Goal: Task Accomplishment & Management: Use online tool/utility

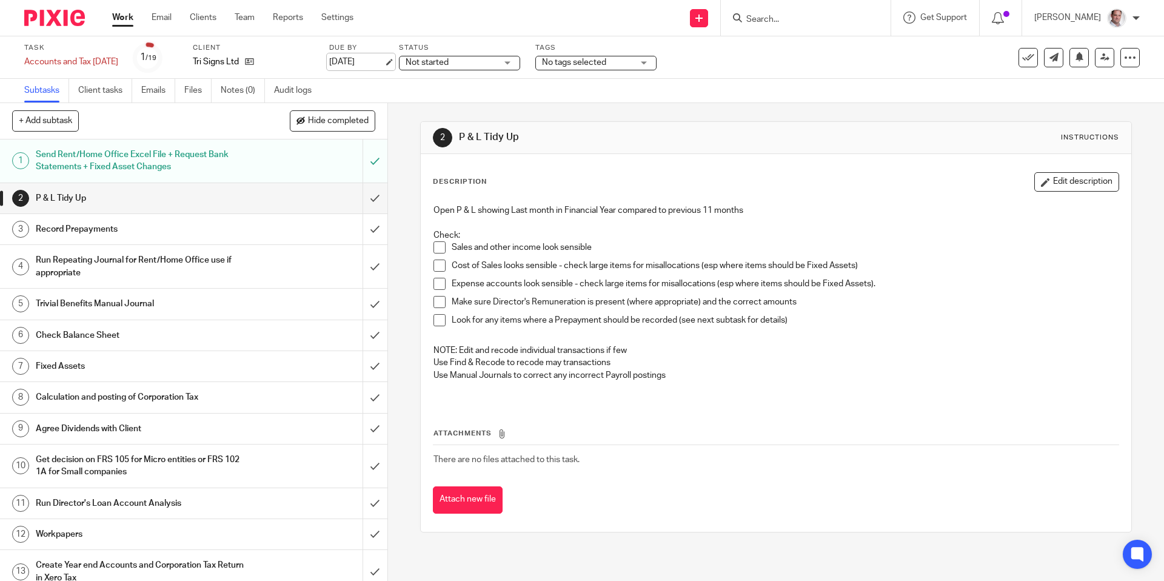
click at [369, 62] on link "[DATE]" at bounding box center [356, 62] width 55 height 13
click at [378, 65] on link "[DATE]" at bounding box center [356, 62] width 55 height 13
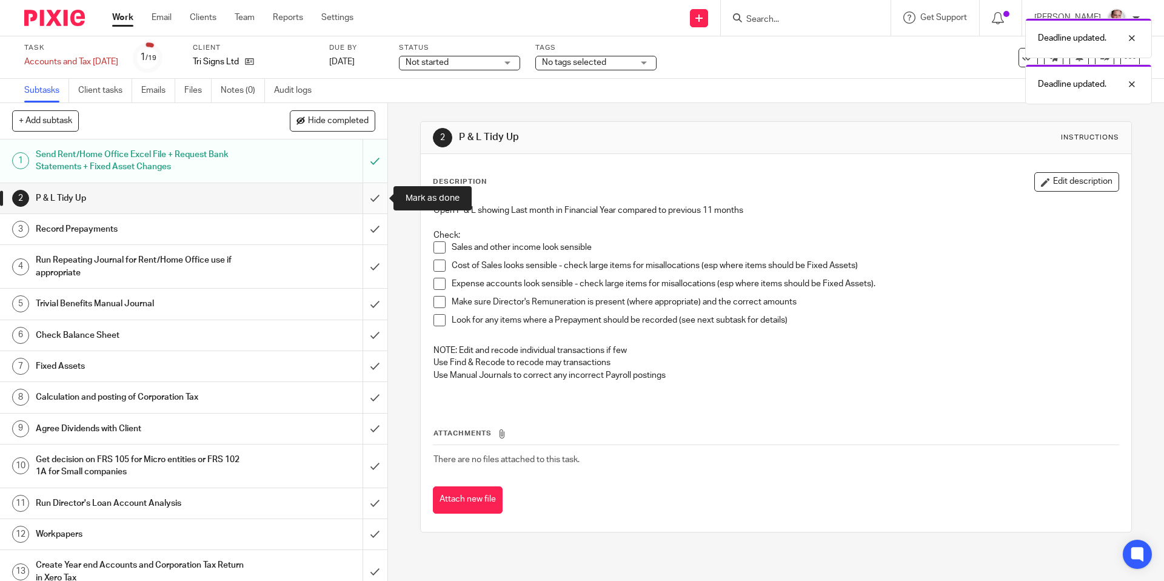
click at [372, 197] on input "submit" at bounding box center [193, 198] width 387 height 30
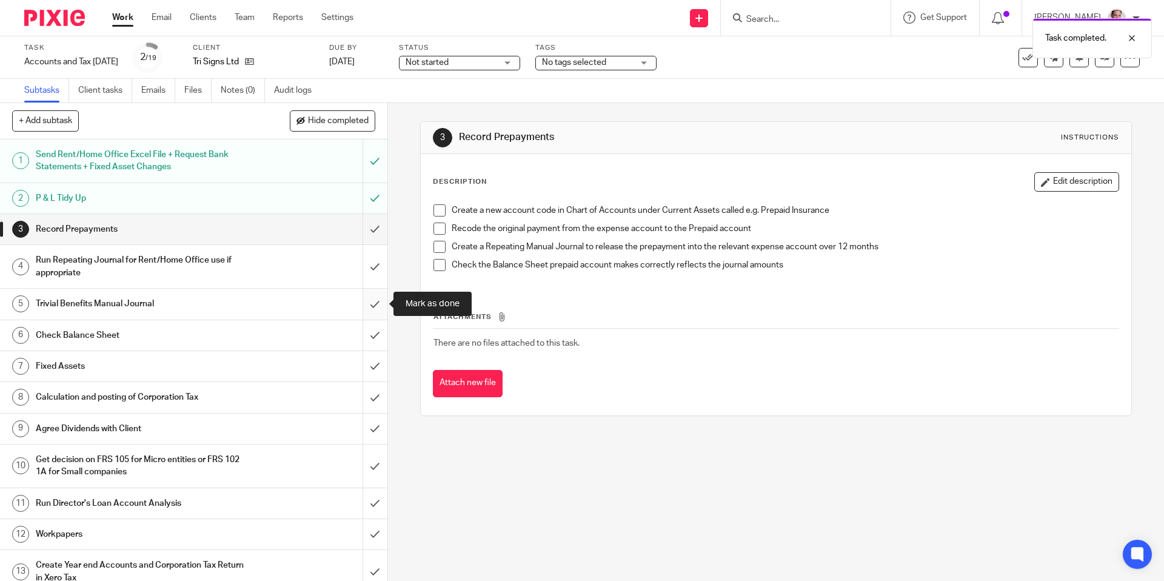
click at [375, 304] on input "submit" at bounding box center [193, 304] width 387 height 30
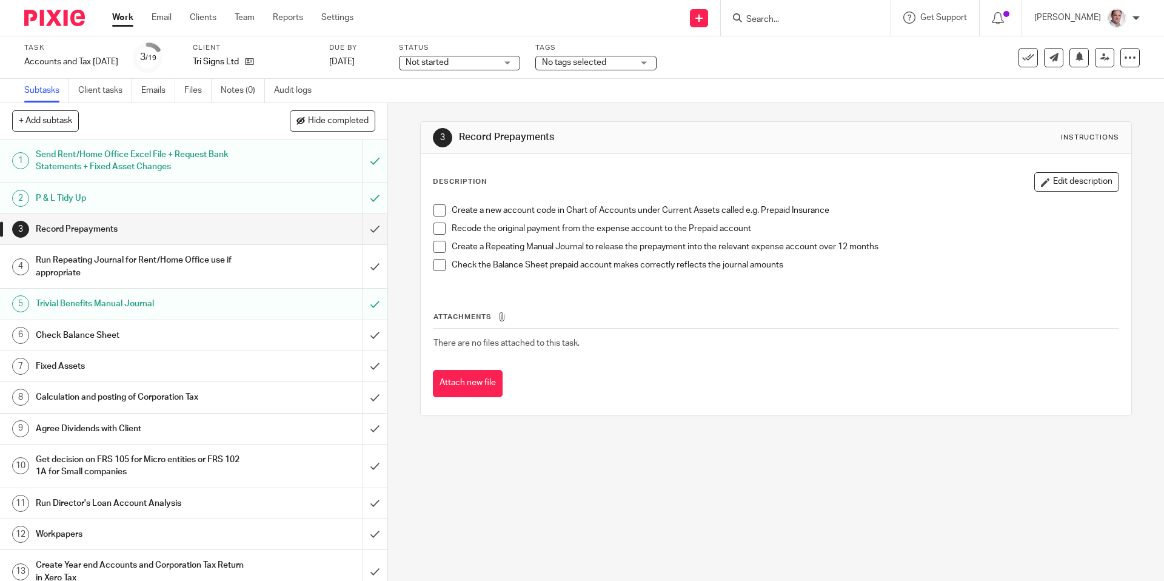
click at [378, 335] on input "submit" at bounding box center [193, 335] width 387 height 30
click at [375, 366] on input "submit" at bounding box center [193, 366] width 387 height 30
click at [374, 399] on input "submit" at bounding box center [193, 397] width 387 height 30
click at [374, 431] on input "submit" at bounding box center [193, 429] width 387 height 30
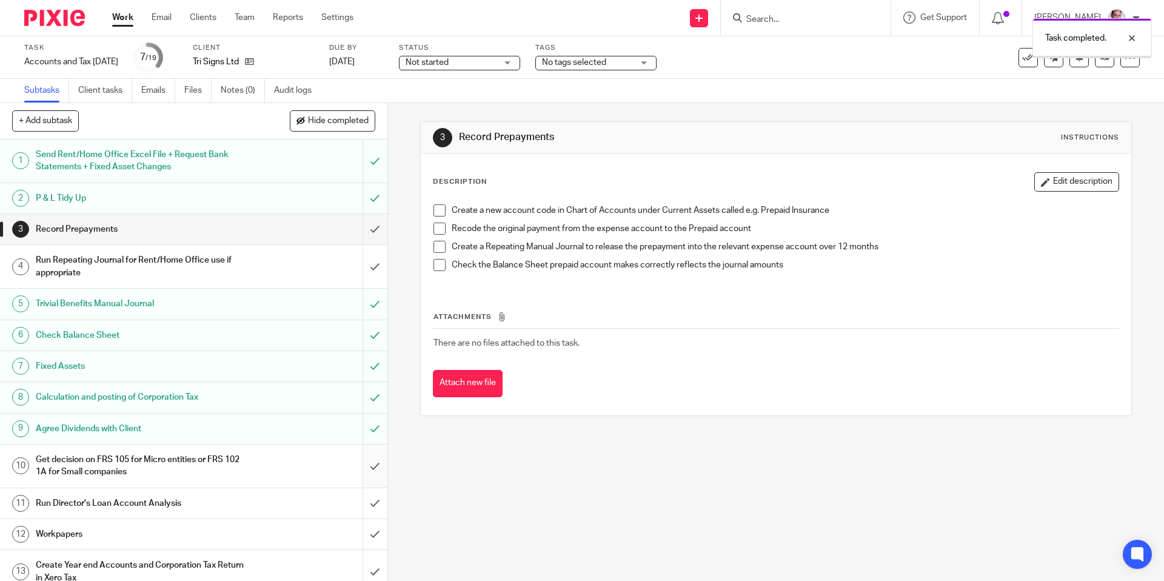
click at [375, 465] on input "submit" at bounding box center [193, 465] width 387 height 43
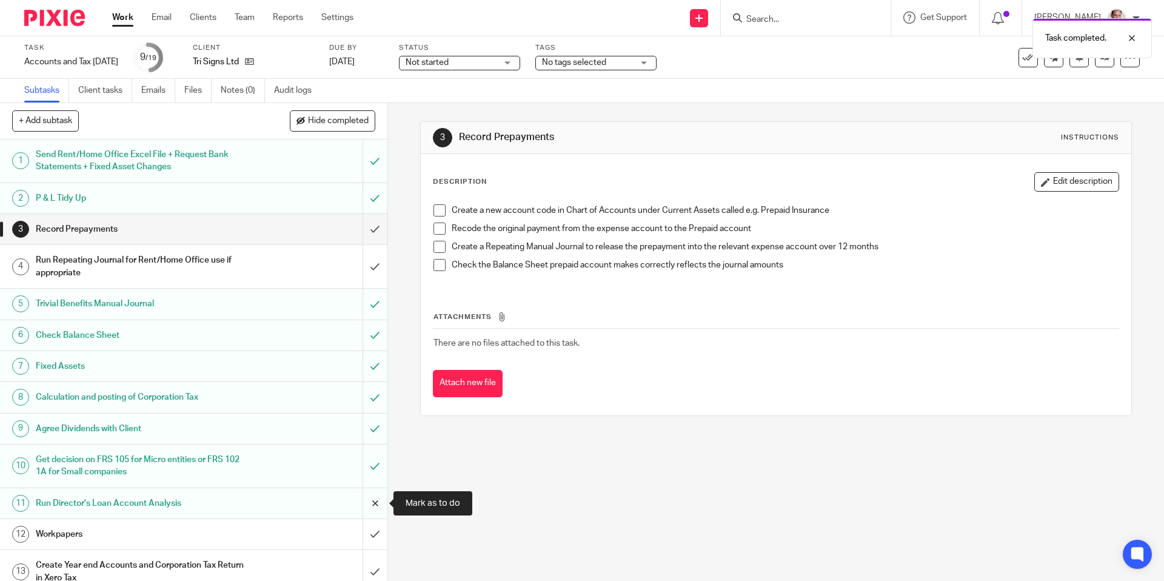
click at [377, 508] on input "submit" at bounding box center [193, 503] width 387 height 30
click at [376, 504] on input "submit" at bounding box center [193, 503] width 387 height 30
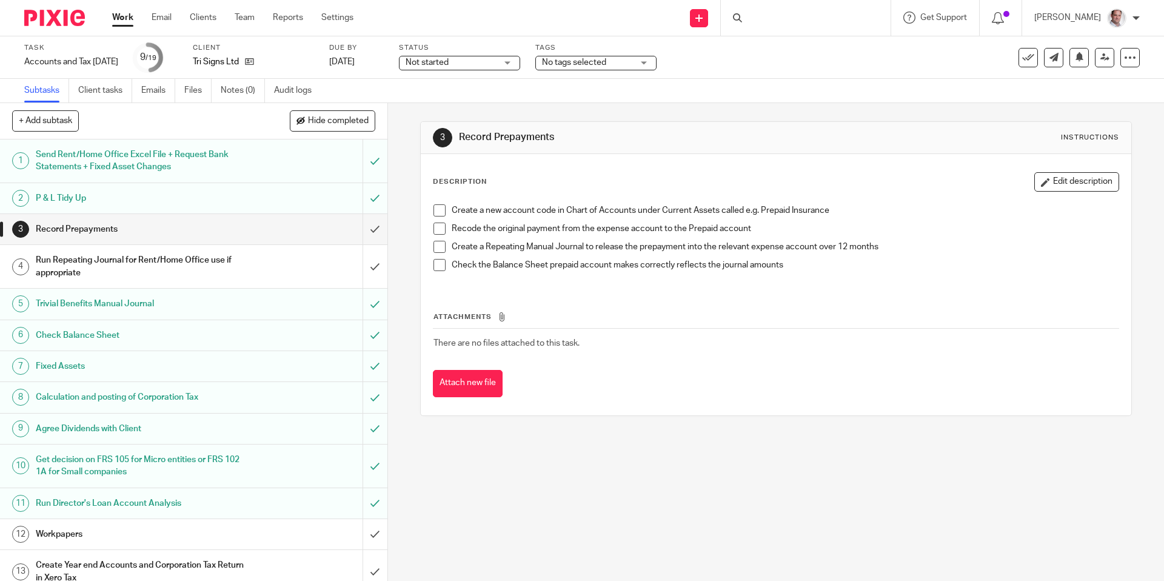
click at [377, 534] on input "submit" at bounding box center [193, 534] width 387 height 30
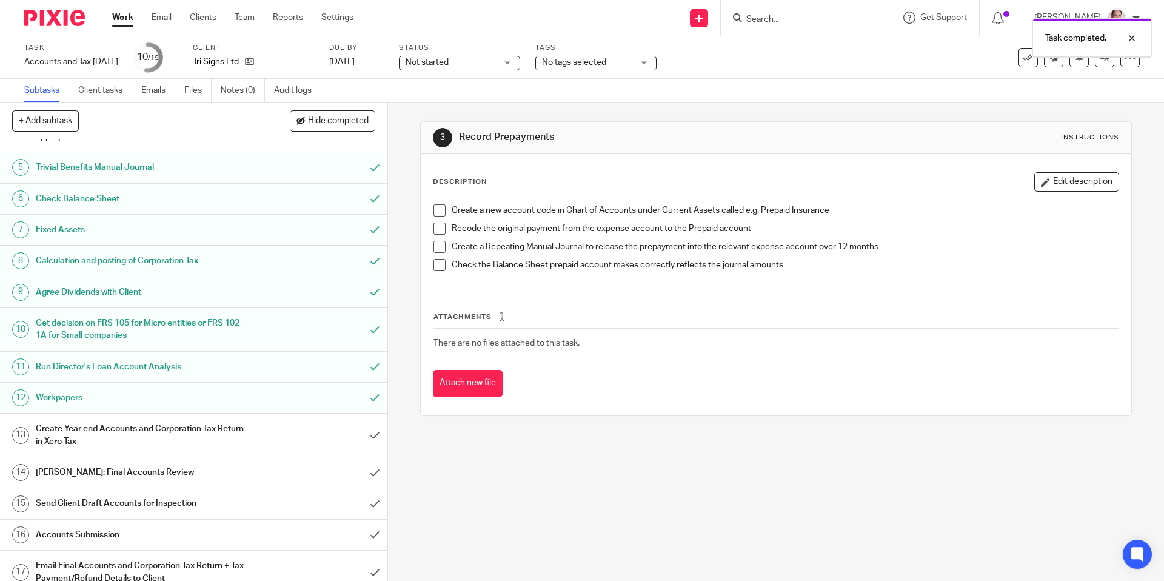
scroll to position [144, 0]
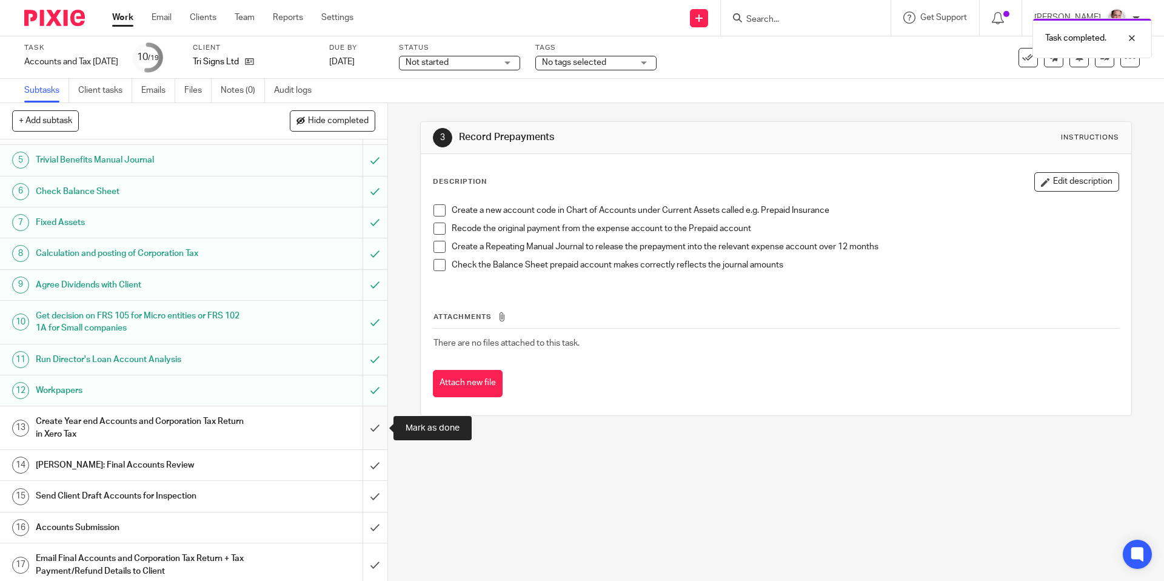
click at [374, 426] on input "submit" at bounding box center [193, 427] width 387 height 43
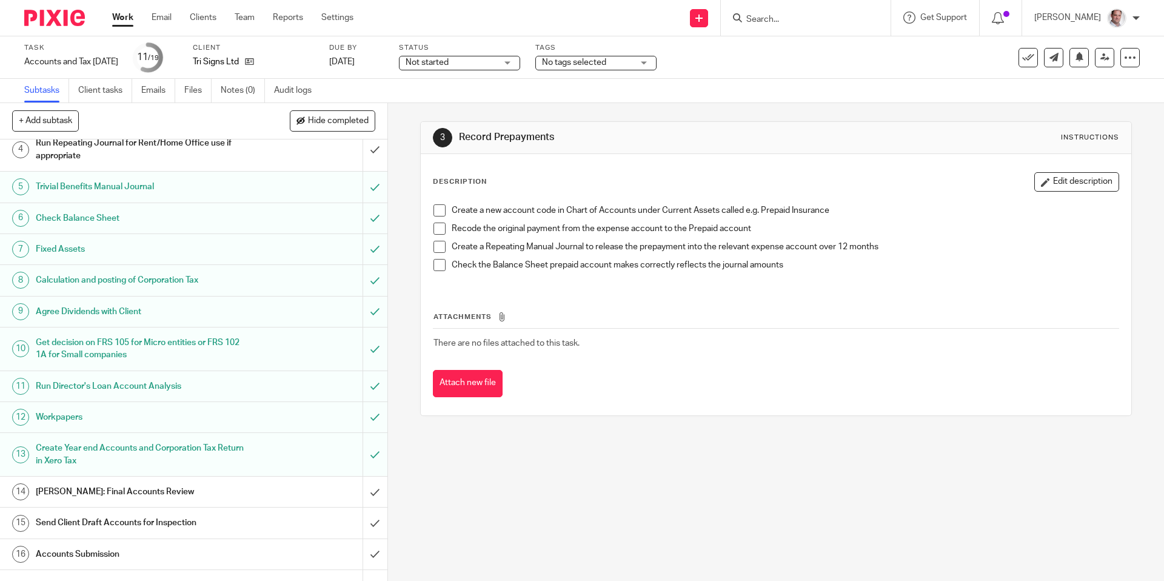
scroll to position [159, 0]
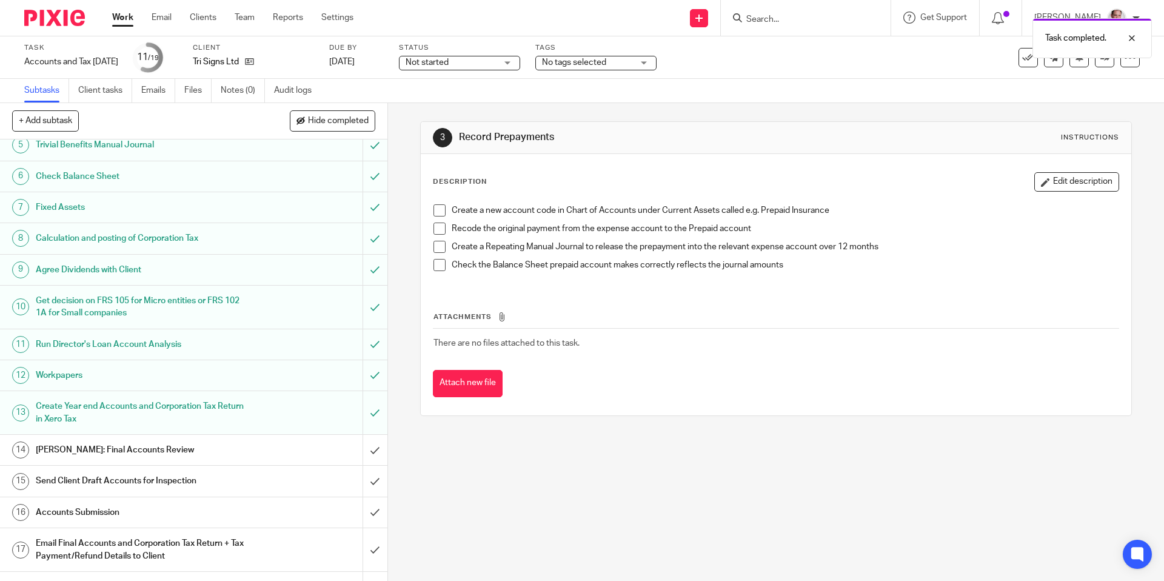
click at [178, 451] on h1 "[PERSON_NAME]: Final Accounts Review" at bounding box center [141, 450] width 210 height 18
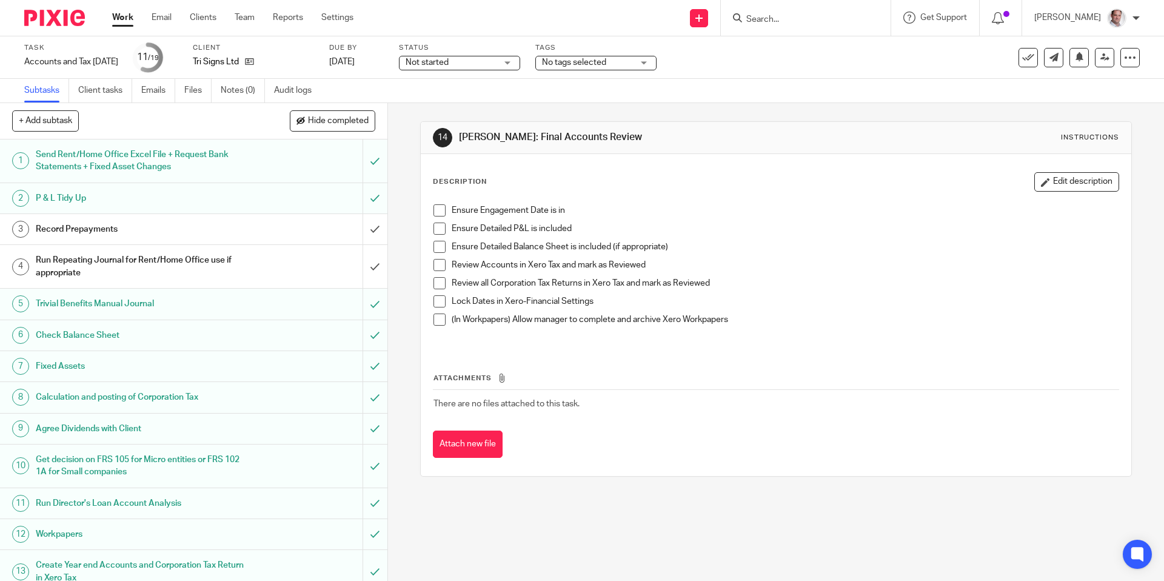
click at [443, 205] on span at bounding box center [440, 210] width 12 height 12
drag, startPoint x: 440, startPoint y: 223, endPoint x: 442, endPoint y: 233, distance: 10.6
click at [440, 223] on span at bounding box center [440, 229] width 12 height 12
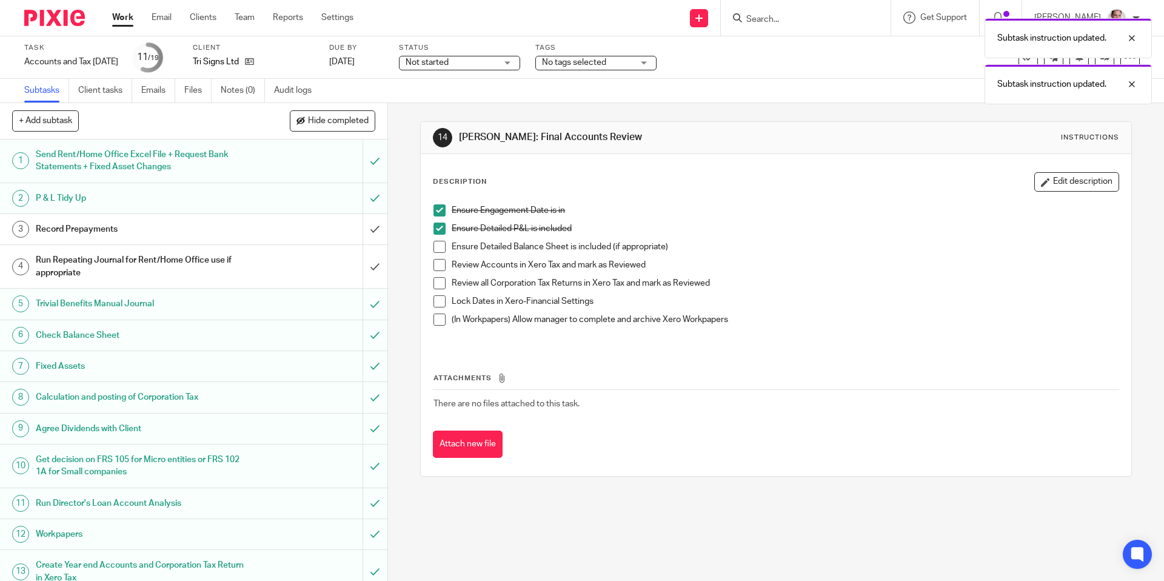
click at [440, 245] on span at bounding box center [440, 247] width 12 height 12
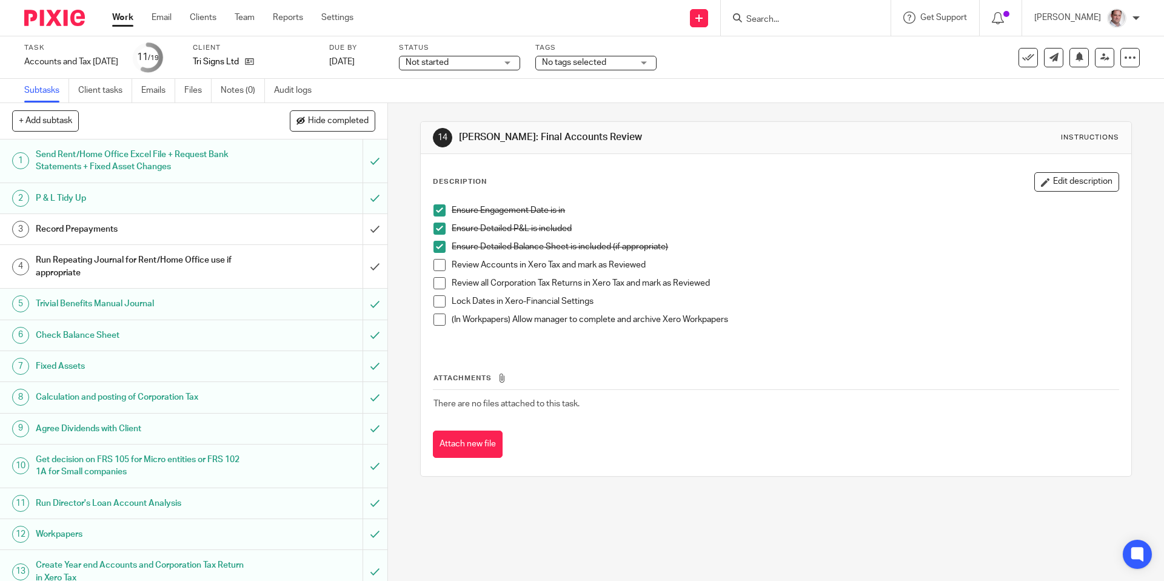
click at [440, 302] on span at bounding box center [440, 301] width 12 height 12
click at [440, 264] on span at bounding box center [440, 265] width 12 height 12
click at [439, 282] on span at bounding box center [440, 283] width 12 height 12
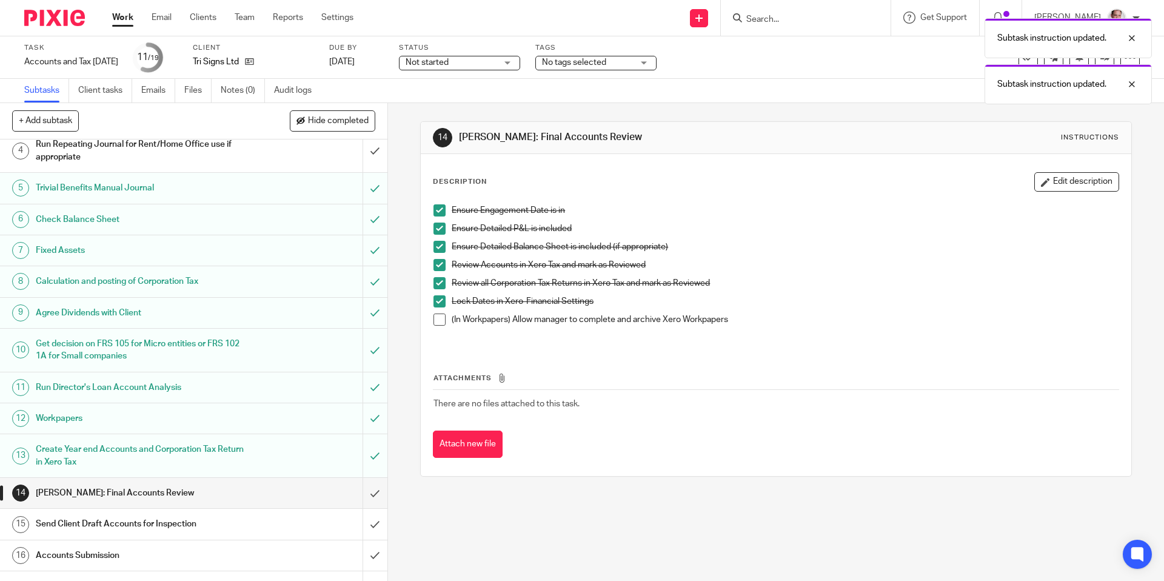
scroll to position [166, 0]
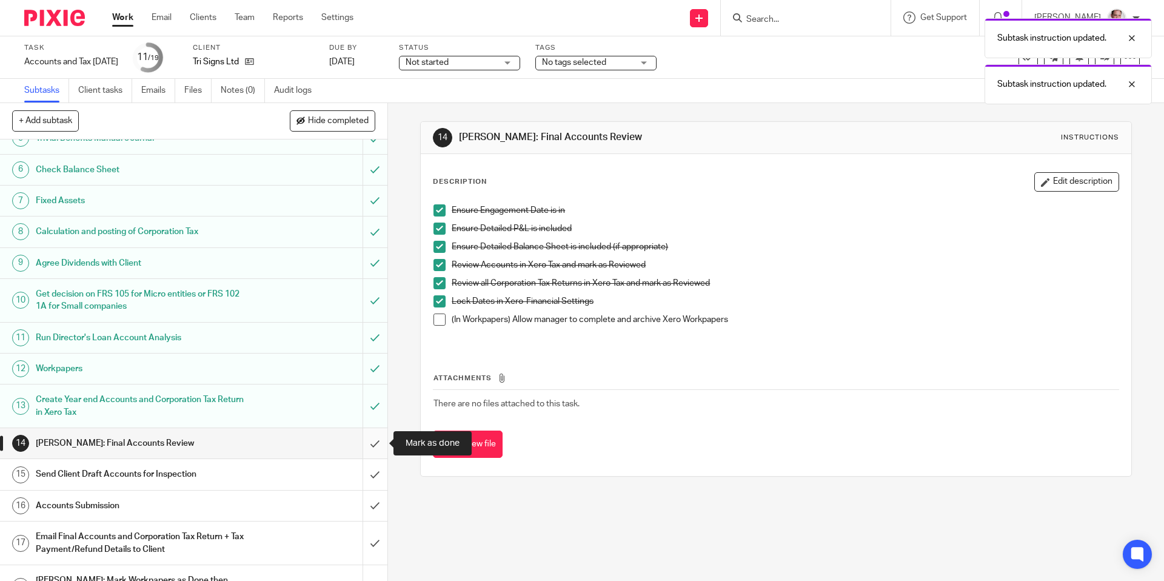
click at [373, 444] on input "submit" at bounding box center [193, 443] width 387 height 30
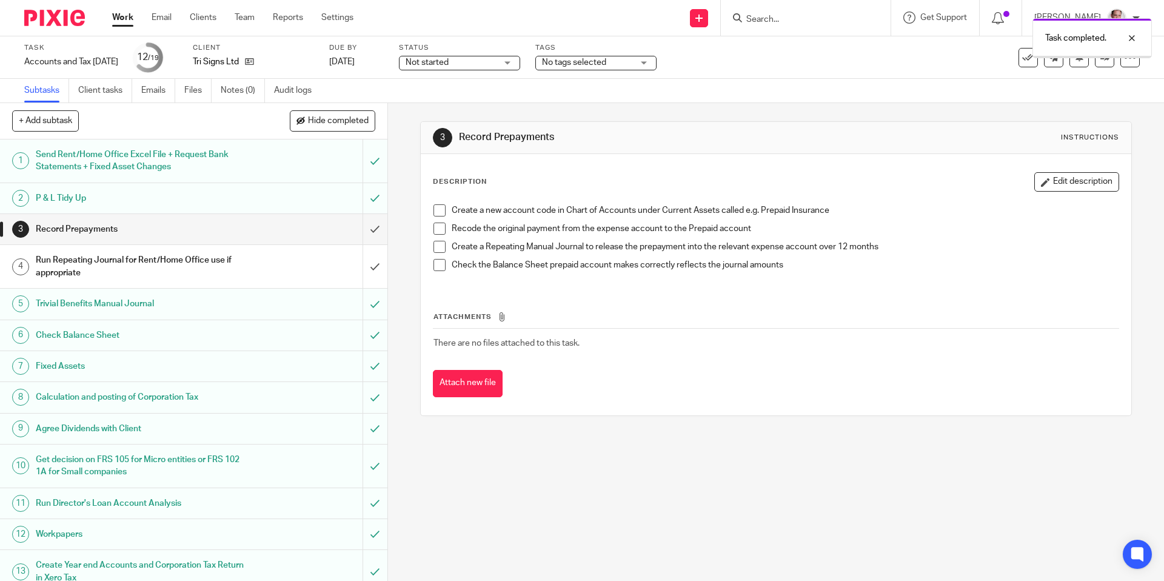
scroll to position [180, 0]
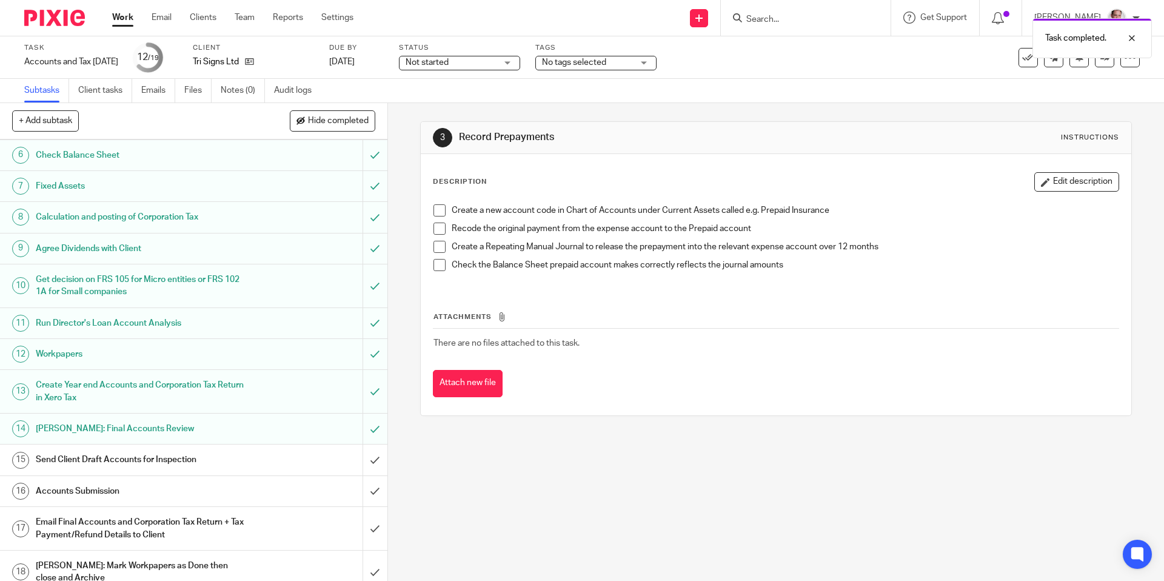
click at [143, 460] on h1 "Send Client Draft Accounts for Inspection" at bounding box center [141, 460] width 210 height 18
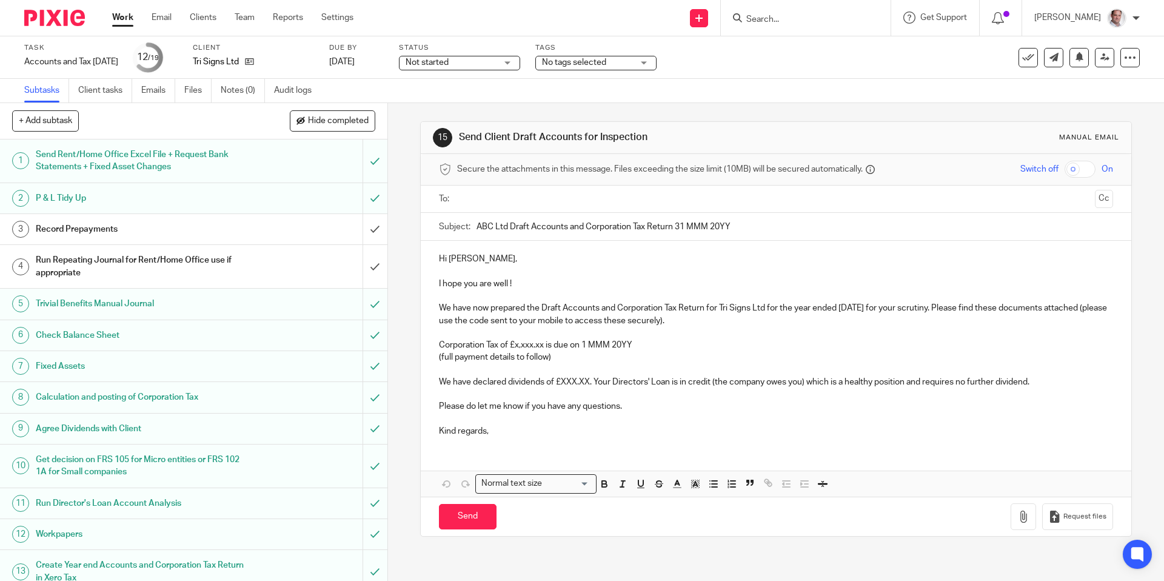
click at [465, 203] on input "text" at bounding box center [775, 199] width 628 height 14
drag, startPoint x: 767, startPoint y: 306, endPoint x: 721, endPoint y: 311, distance: 46.4
click at [721, 311] on p "We have now prepared the Draft Accounts and Corporation Tax Return for Tri Sign…" at bounding box center [776, 316] width 674 height 25
copy p "Tri Signs Ltd"
drag, startPoint x: 510, startPoint y: 230, endPoint x: 458, endPoint y: 226, distance: 52.3
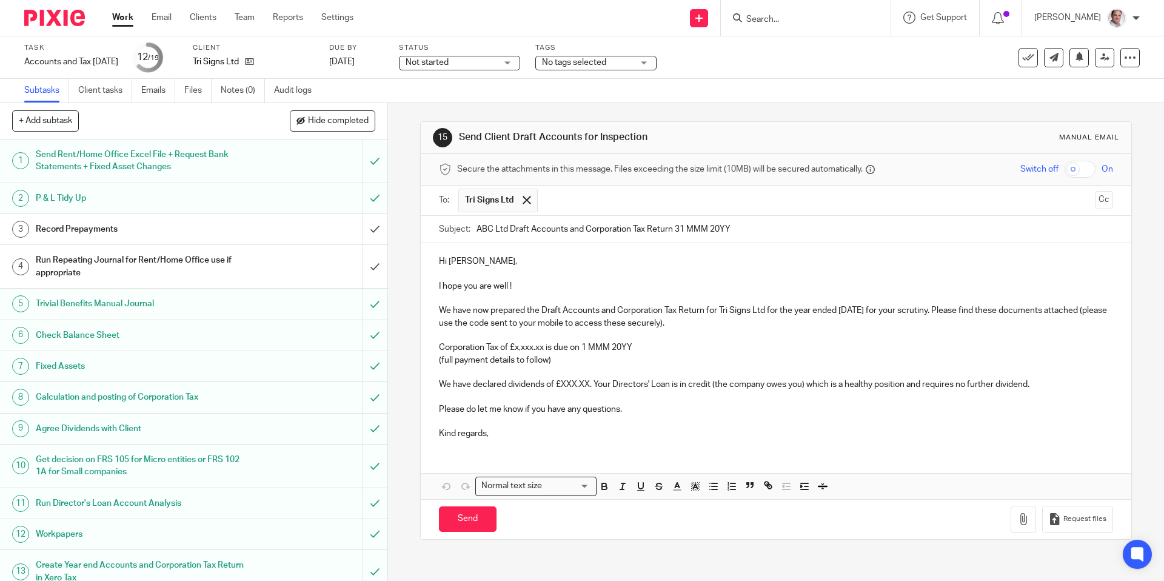
click at [458, 226] on div "Subject: ABC Ltd Draft Accounts and Corporation Tax Return 31 MMM 20YY" at bounding box center [776, 229] width 674 height 27
paste input "Tri Signs"
drag, startPoint x: 540, startPoint y: 227, endPoint x: 521, endPoint y: 232, distance: 18.8
click at [521, 232] on input "Tri Signs Ltd 1st Draft Accounts and Corporation Tax Return 31 MMM 20YY" at bounding box center [795, 229] width 636 height 27
type input "Tri Signs Ltd 1st Draft Accounts and Corporation Tax Return 31 MMM 20YY"
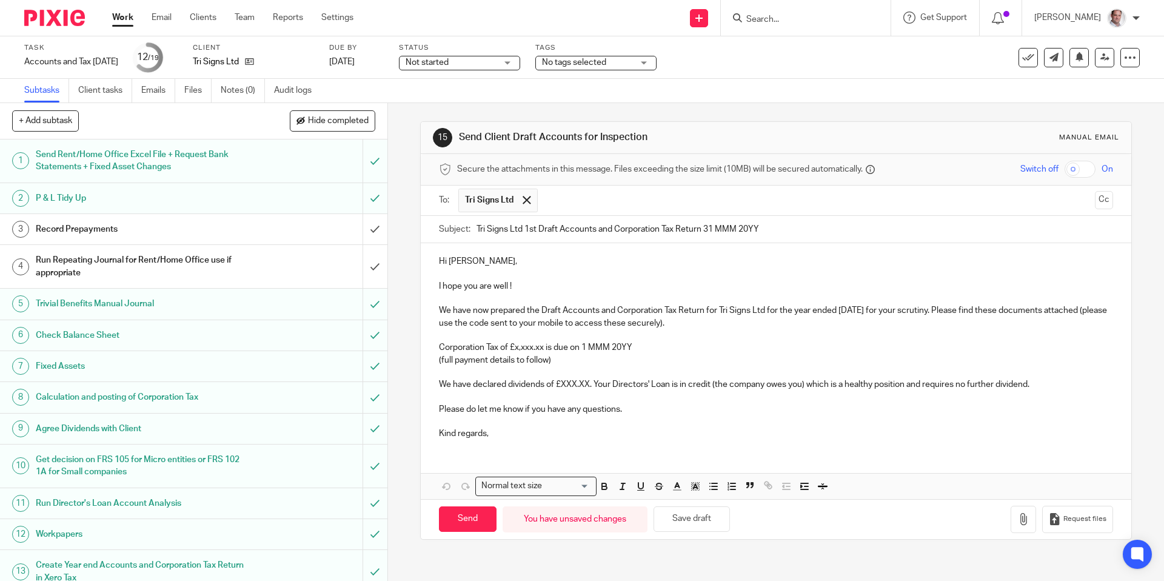
click at [542, 310] on p "We have now prepared the Draft Accounts and Corporation Tax Return for Tri Sign…" at bounding box center [776, 316] width 674 height 25
drag, startPoint x: 542, startPoint y: 307, endPoint x: 558, endPoint y: 346, distance: 42.5
click at [542, 307] on p "We have now prepared the 1st Draft Accounts and Corporation Tax Return for Tri …" at bounding box center [776, 316] width 674 height 25
drag, startPoint x: 532, startPoint y: 292, endPoint x: 444, endPoint y: 275, distance: 89.7
click at [444, 275] on div "Hi [PERSON_NAME], I hope you are well ! We have now prepared the 1st Draft Acco…" at bounding box center [776, 346] width 710 height 206
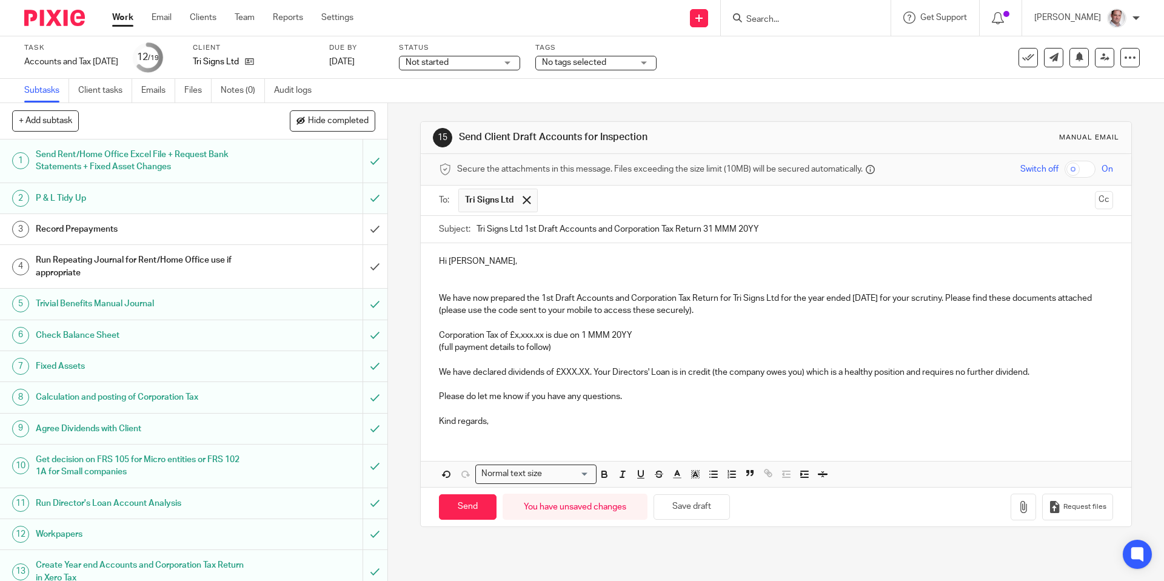
drag, startPoint x: 901, startPoint y: 298, endPoint x: 905, endPoint y: 321, distance: 23.4
click at [901, 298] on p "We have now prepared the 1st Draft Accounts and Corporation Tax Return for Tri …" at bounding box center [776, 304] width 674 height 25
drag, startPoint x: 904, startPoint y: 293, endPoint x: 856, endPoint y: 298, distance: 47.5
click at [856, 298] on p "We have now prepared the 1st Draft Accounts and Corporation Tax Return for Tri …" at bounding box center [776, 304] width 674 height 25
copy p "[DATE]"
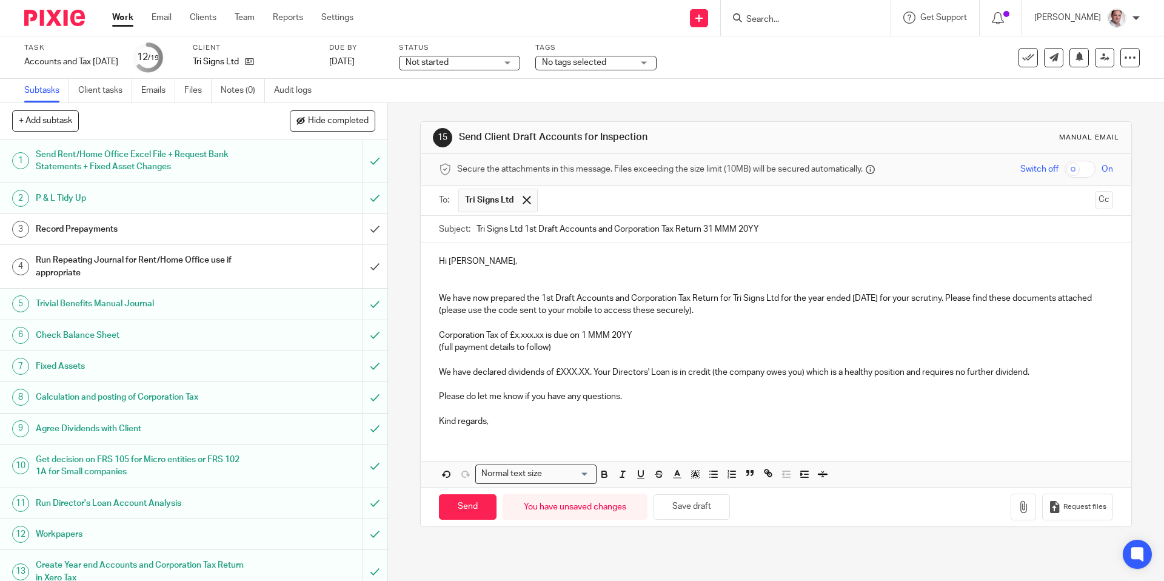
drag, startPoint x: 774, startPoint y: 228, endPoint x: 705, endPoint y: 232, distance: 69.3
click at [705, 232] on input "Tri Signs Ltd 1st Draft Accounts and Corporation Tax Return 31 MMM 20YY" at bounding box center [795, 229] width 636 height 27
paste input "[DATE]"
type input "Tri Signs Ltd 1st Draft Accounts and Corporation Tax Return [DATE]"
click at [1090, 172] on input "checkbox" at bounding box center [1080, 169] width 31 height 17
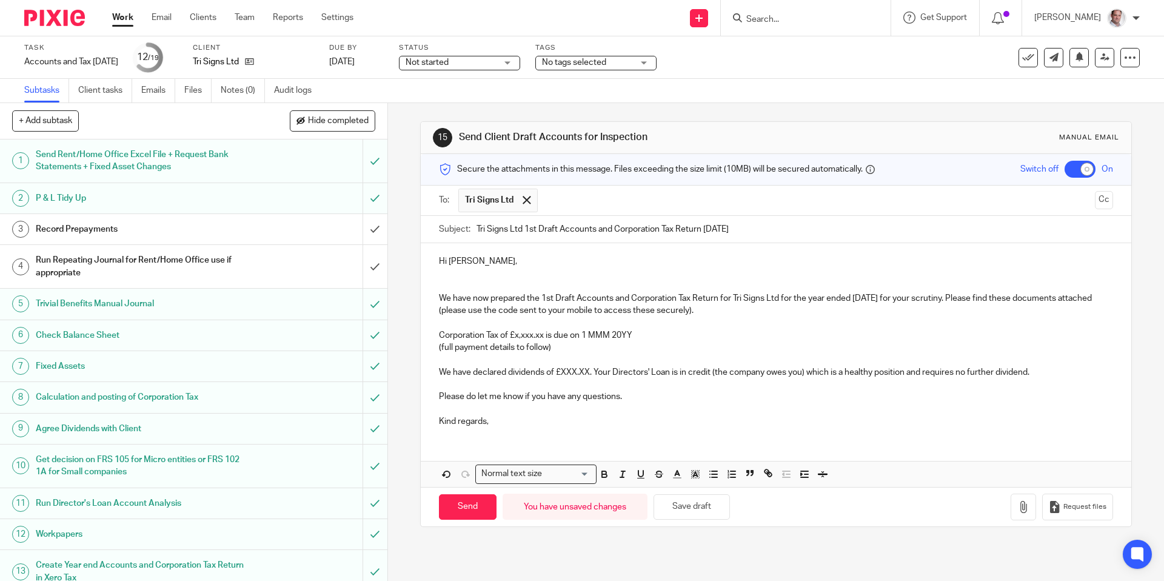
click at [1143, 184] on div "15 Send Client Draft Accounts for Inspection Manual email Secure the attachment…" at bounding box center [776, 342] width 776 height 478
click at [508, 325] on p at bounding box center [776, 323] width 674 height 12
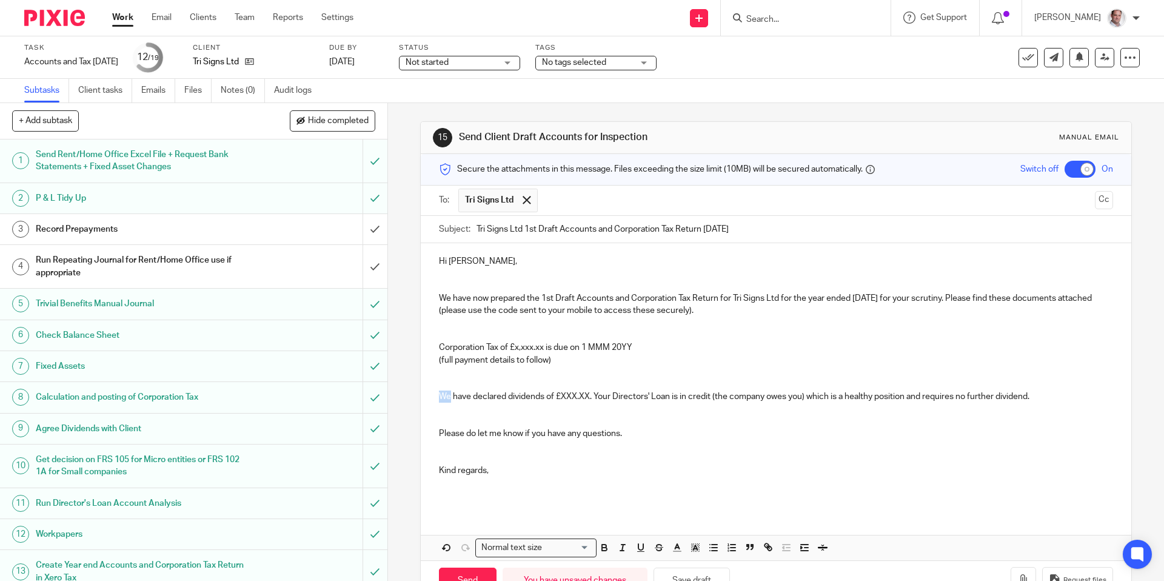
drag, startPoint x: 452, startPoint y: 394, endPoint x: 441, endPoint y: 398, distance: 10.9
click at [441, 398] on p "We have declared dividends of £XXX.XX. Your Directors' Loan is in credit (the c…" at bounding box center [776, 397] width 674 height 12
drag, startPoint x: 546, startPoint y: 346, endPoint x: 516, endPoint y: 347, distance: 29.7
click at [516, 347] on p "Corporation Tax of £x,xxx.xx is due on 1 MMM 20YY" at bounding box center [776, 347] width 674 height 12
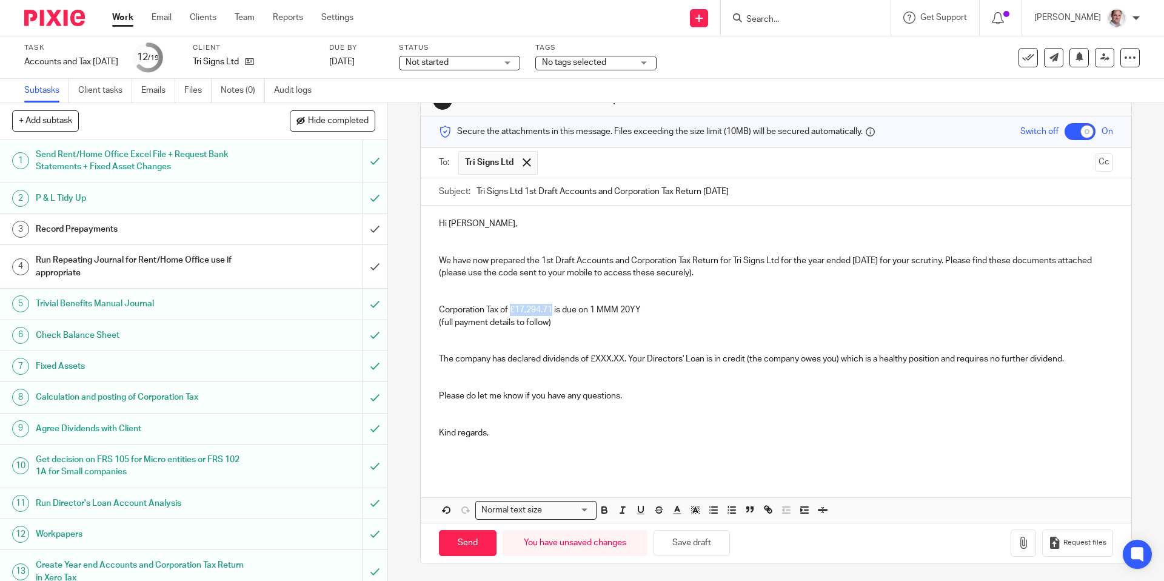
drag, startPoint x: 513, startPoint y: 309, endPoint x: 534, endPoint y: 339, distance: 37.0
click at [514, 309] on p "Corporation Tax of £17,294.71 is due on 1 MMM 20YY" at bounding box center [776, 310] width 674 height 12
click at [610, 315] on p "Corporation Tax of £17,294.71 is due on 1 MMM 20YY" at bounding box center [776, 310] width 674 height 12
drag, startPoint x: 643, startPoint y: 307, endPoint x: 594, endPoint y: 310, distance: 49.2
click at [594, 310] on p "Corporation Tax of £17,294.71 is due on 1 MMM 20YY" at bounding box center [776, 310] width 674 height 12
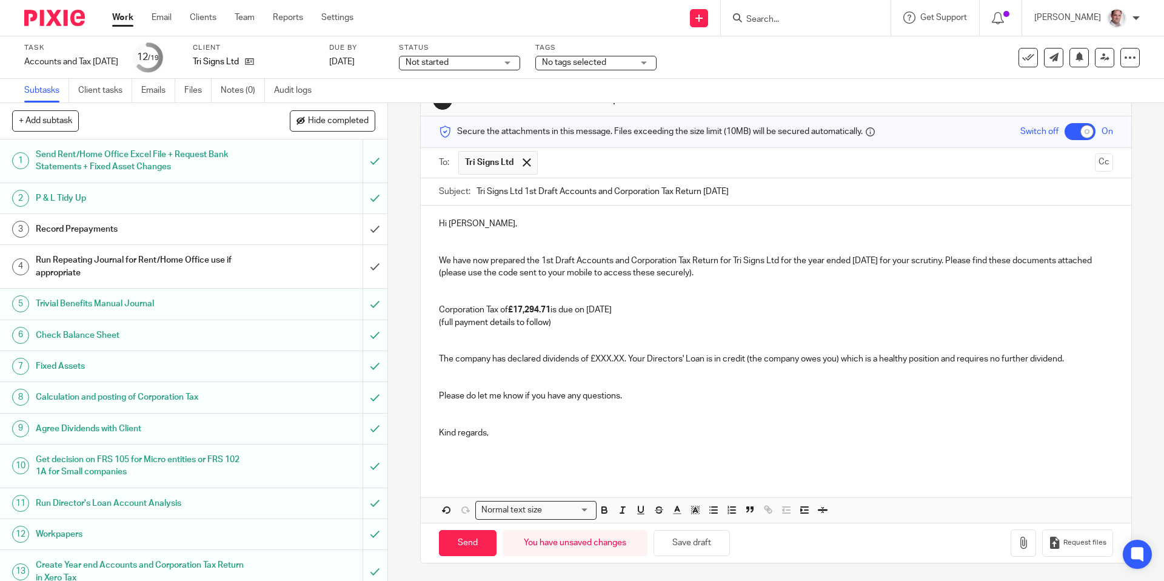
click at [595, 310] on p "Corporation Tax of £17,294.71 is due on [DATE]" at bounding box center [776, 310] width 674 height 12
drag, startPoint x: 702, startPoint y: 333, endPoint x: 699, endPoint y: 320, distance: 13.8
click at [701, 326] on div "Hi [PERSON_NAME], We have now prepared the 1st Draft Accounts and Corporation T…" at bounding box center [776, 339] width 710 height 267
drag, startPoint x: 626, startPoint y: 355, endPoint x: 595, endPoint y: 360, distance: 31.9
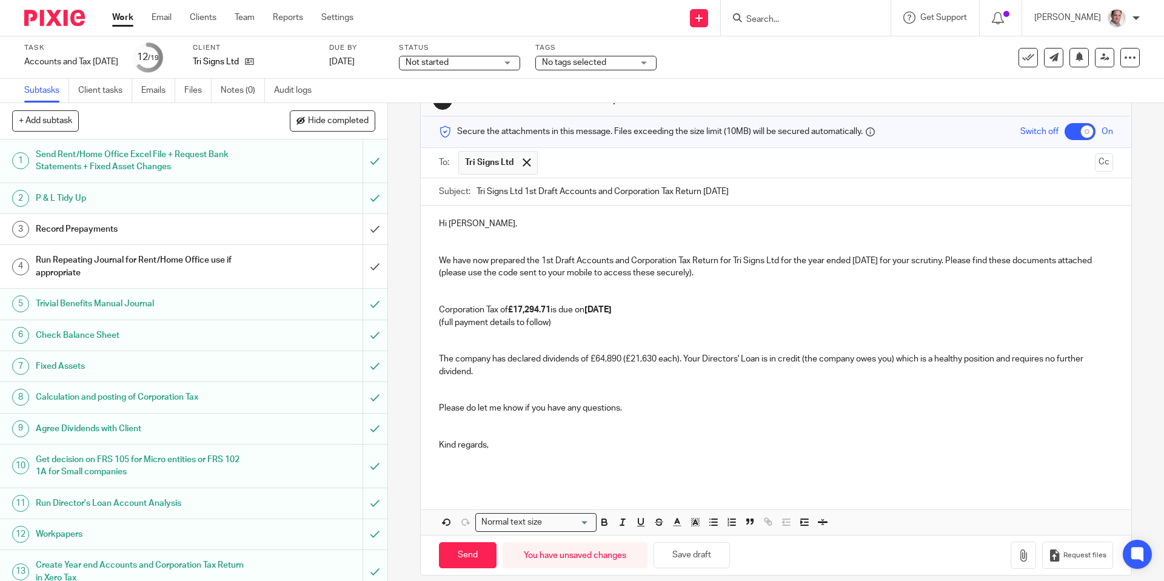
scroll to position [38, 0]
click at [594, 359] on p "The company has declared dividends of £64,890 (£21,630 each). Your Directors' L…" at bounding box center [776, 364] width 674 height 25
click at [703, 377] on p at bounding box center [776, 383] width 674 height 12
drag, startPoint x: 781, startPoint y: 260, endPoint x: 734, endPoint y: 264, distance: 46.8
click at [734, 264] on p "We have now prepared the 1st Draft Accounts and Corporation Tax Return for Tri …" at bounding box center [776, 266] width 674 height 25
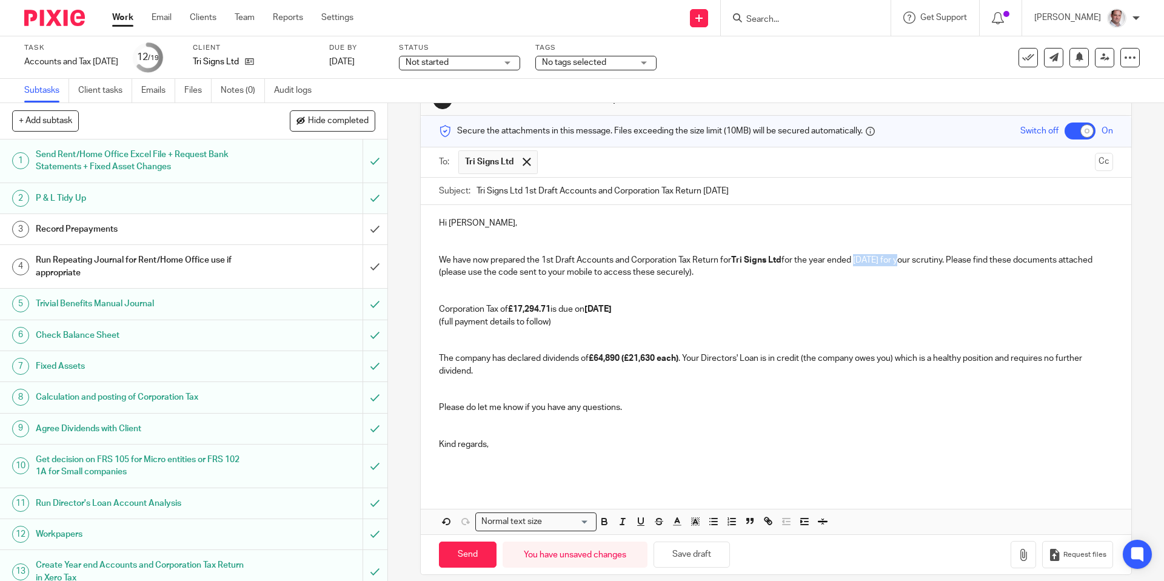
drag, startPoint x: 905, startPoint y: 258, endPoint x: 856, endPoint y: 260, distance: 49.7
click at [856, 260] on p "We have now prepared the 1st Draft Accounts and Corporation Tax Return for Tri …" at bounding box center [776, 266] width 674 height 25
click at [878, 282] on p at bounding box center [776, 285] width 674 height 12
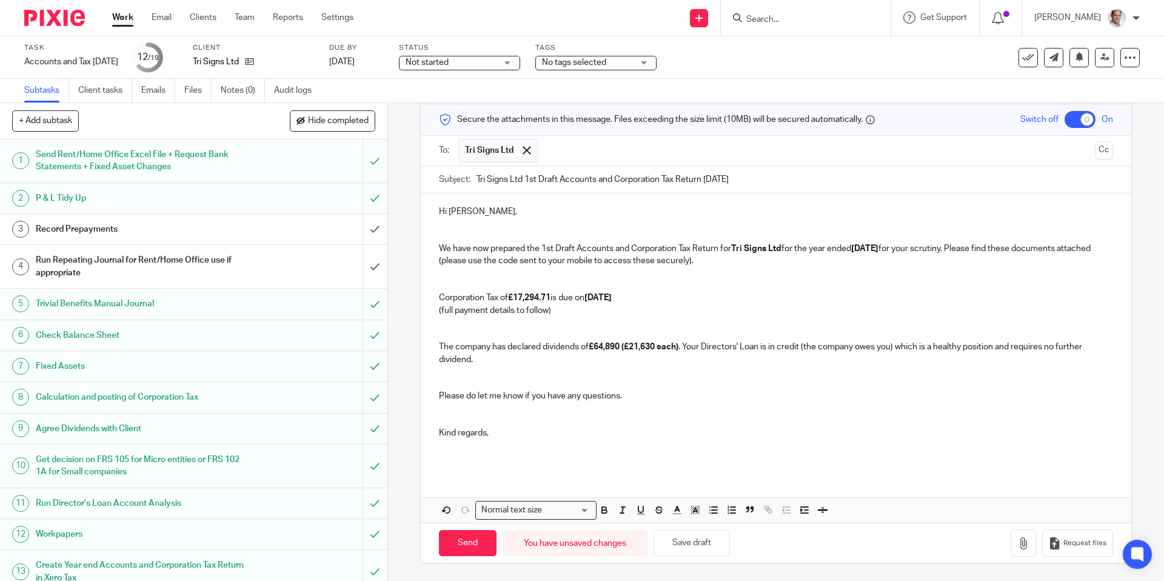
scroll to position [50, 0]
click at [1028, 546] on icon "button" at bounding box center [1024, 543] width 12 height 12
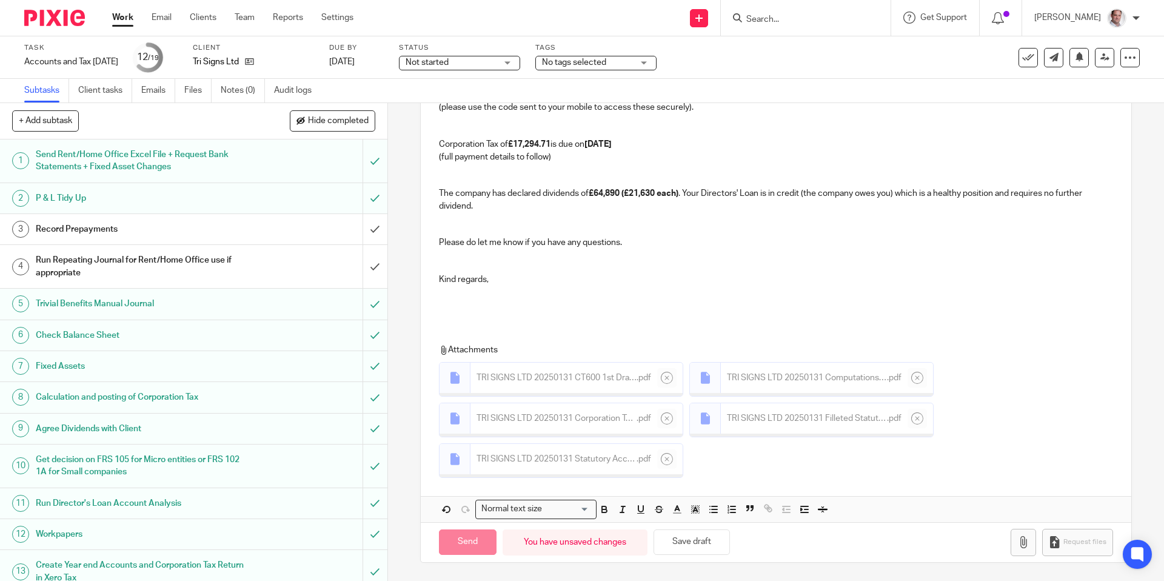
scroll to position [194, 0]
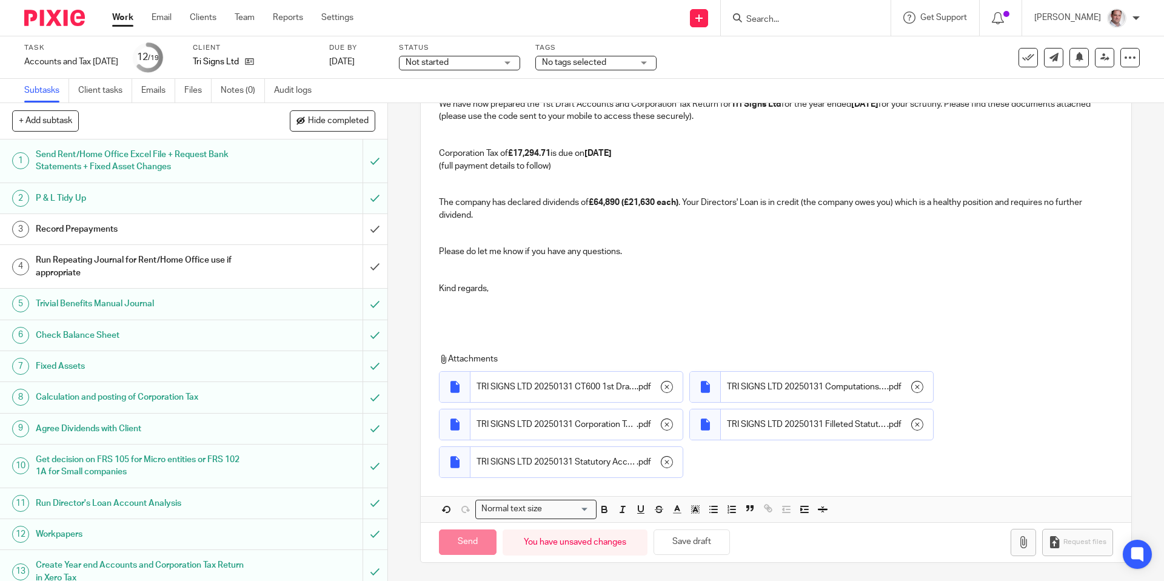
click at [404, 514] on div "15 Send Client Draft Accounts for Inspection Manual email Secure the attachment…" at bounding box center [776, 342] width 776 height 478
click at [403, 533] on div "15 Send Client Draft Accounts for Inspection Manual email Secure the attachment…" at bounding box center [776, 342] width 776 height 478
click at [474, 549] on input "Send" at bounding box center [468, 542] width 58 height 26
checkbox input "false"
type input "Sent"
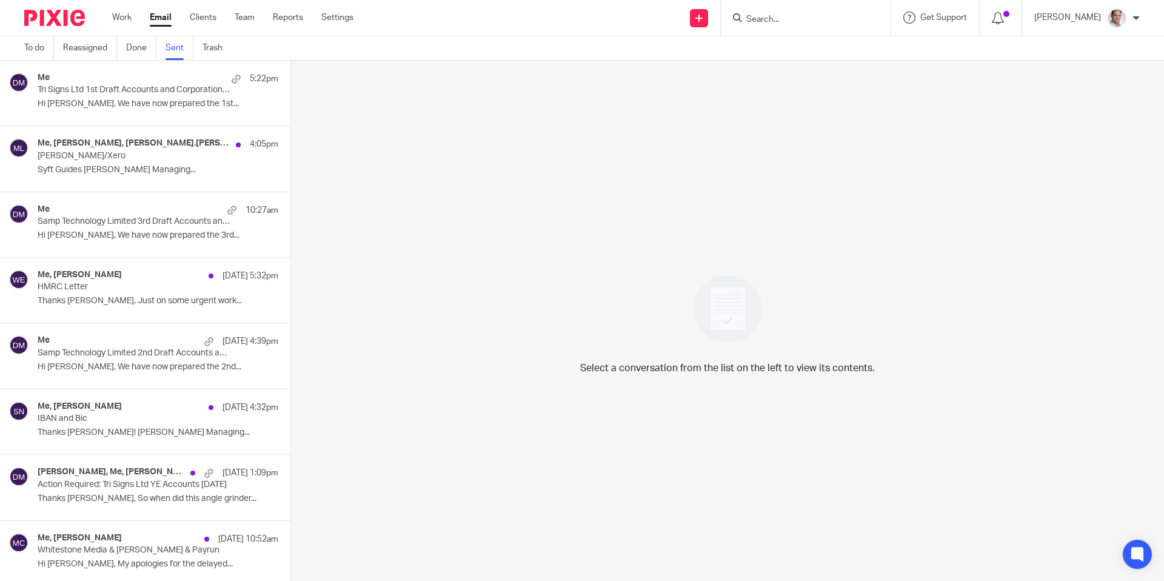
click at [153, 98] on div "Me 5:22pm Tri Signs Ltd 1st Draft Accounts and Corporation Tax Return 31 Jan 20…" at bounding box center [158, 93] width 241 height 41
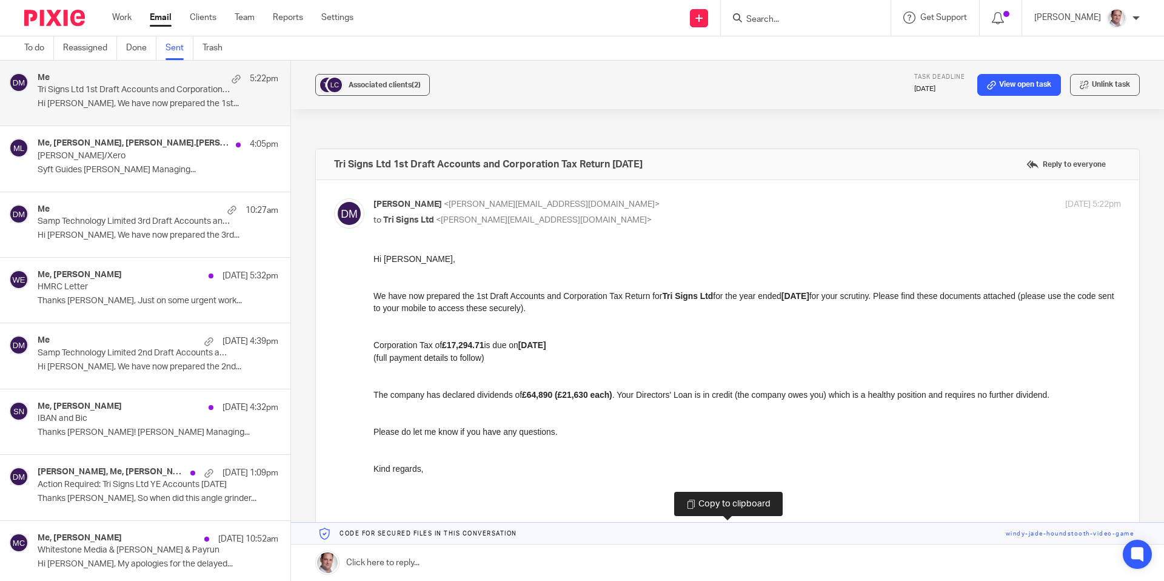
click at [1071, 531] on link at bounding box center [727, 534] width 873 height 22
